Goal: Find specific page/section: Find specific page/section

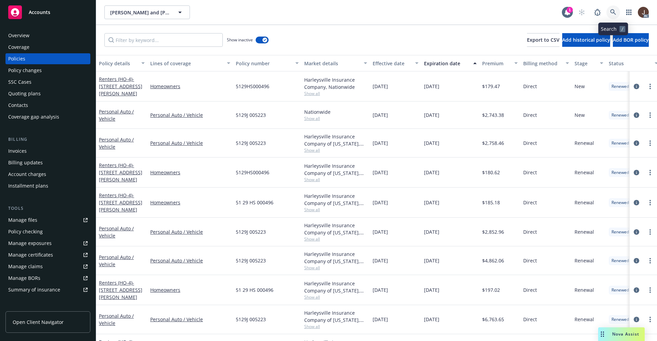
click at [610, 16] on link at bounding box center [613, 12] width 14 height 14
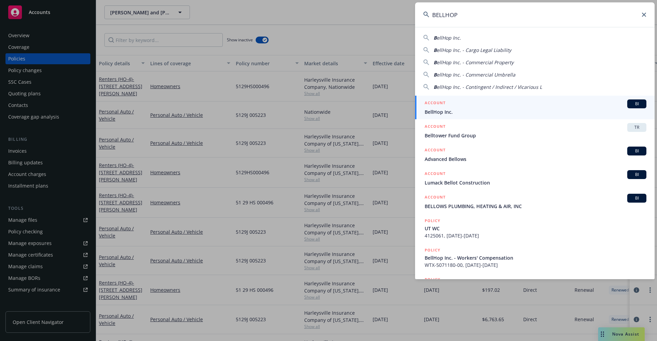
type input "BELLHOP"
click at [451, 115] on span "BellHop Inc." at bounding box center [536, 111] width 222 height 7
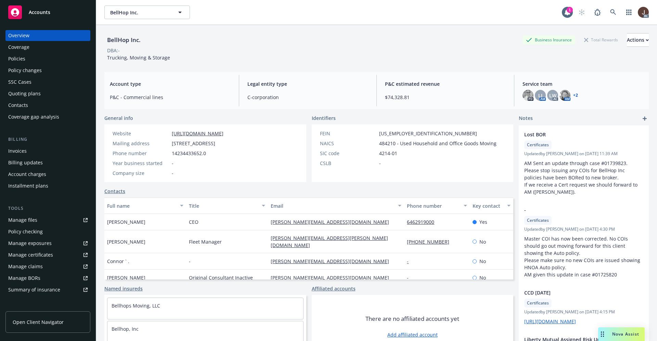
click at [10, 57] on div "Policies" at bounding box center [16, 58] width 17 height 11
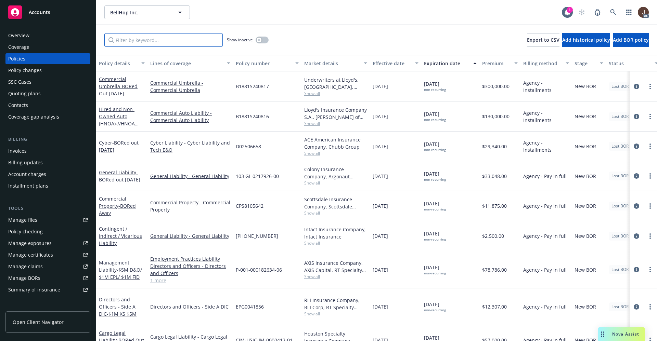
click at [145, 43] on input "Filter by keyword..." at bounding box center [163, 40] width 118 height 14
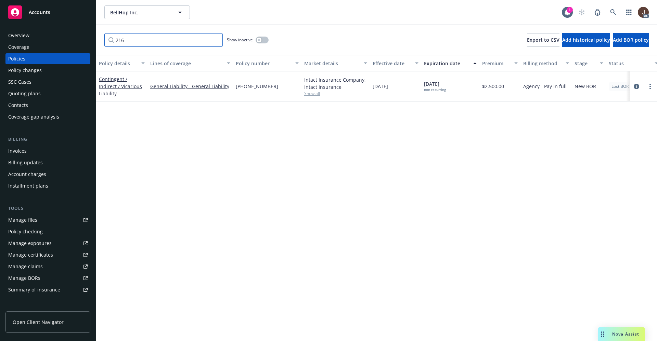
type input "216"
